Goal: Check status: Check status

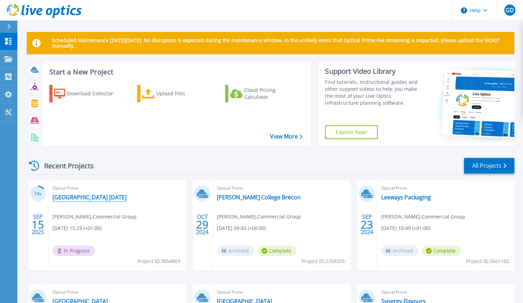
click at [79, 199] on link "[GEOGRAPHIC_DATA] [DATE]" at bounding box center [89, 197] width 74 height 7
